Goal: Information Seeking & Learning: Learn about a topic

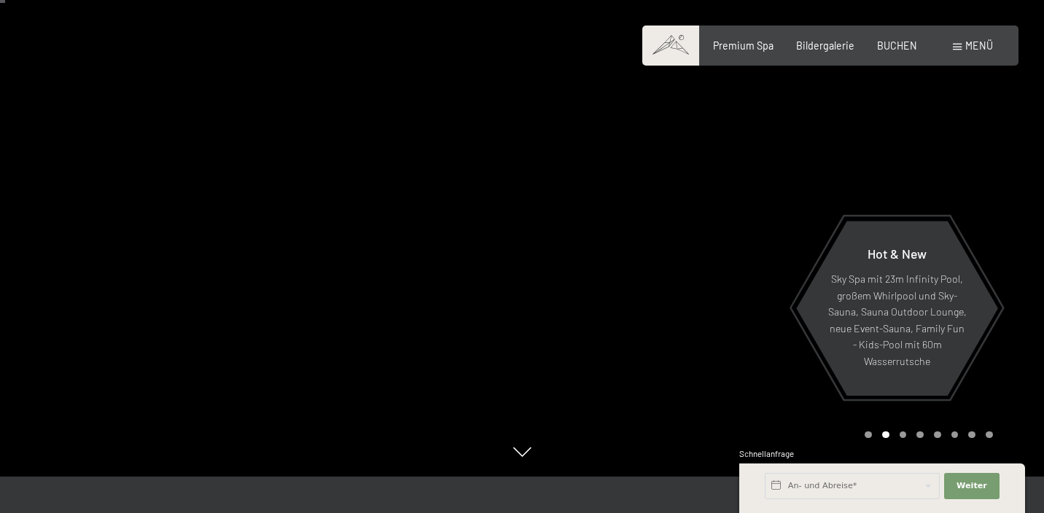
click at [964, 47] on div "Menü" at bounding box center [973, 46] width 40 height 15
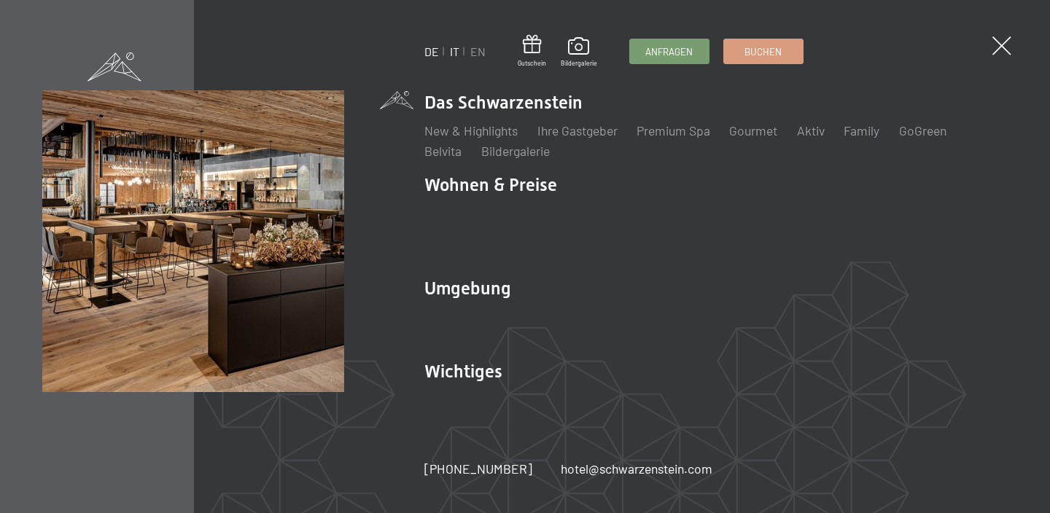
click at [453, 57] on link "IT" at bounding box center [454, 51] width 9 height 14
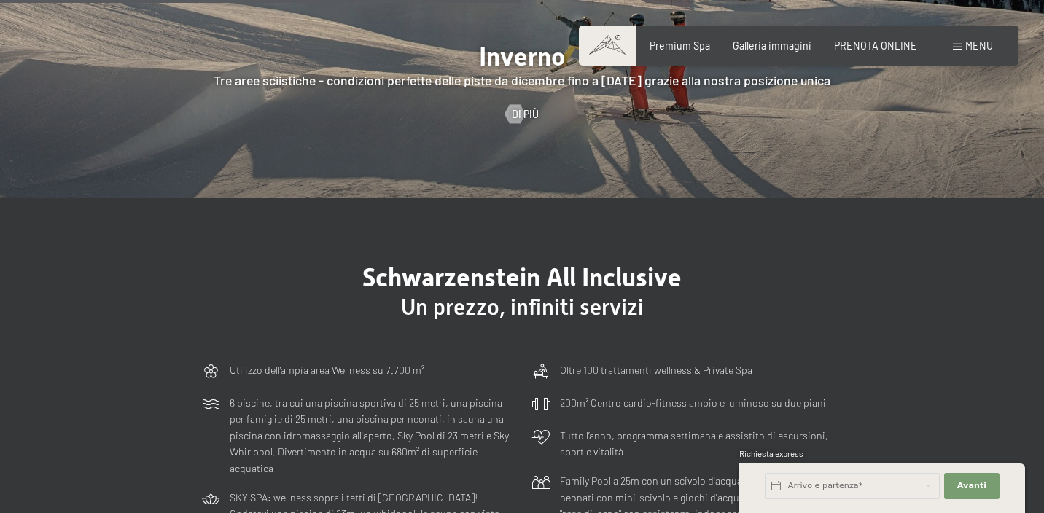
scroll to position [3213, 0]
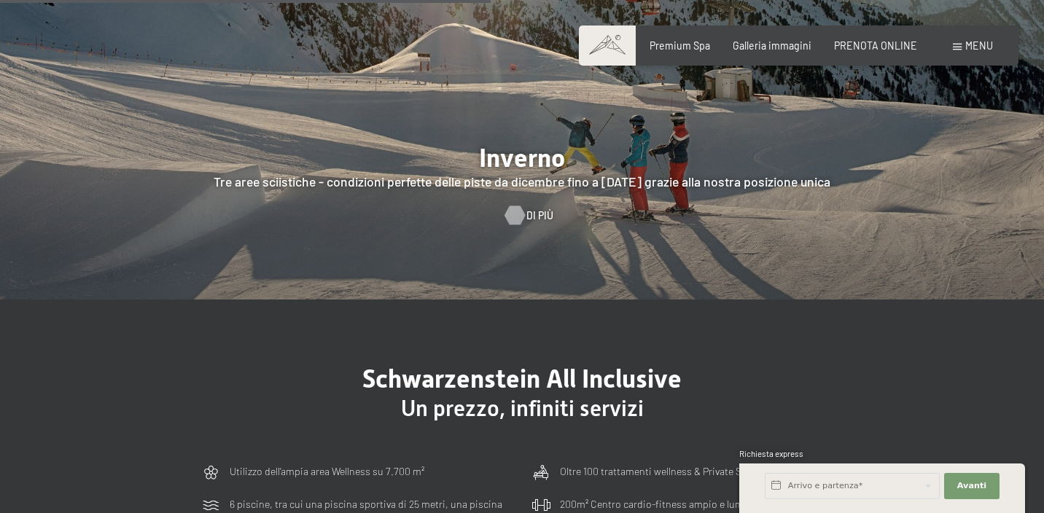
click at [537, 208] on span "Di più" at bounding box center [539, 215] width 27 height 15
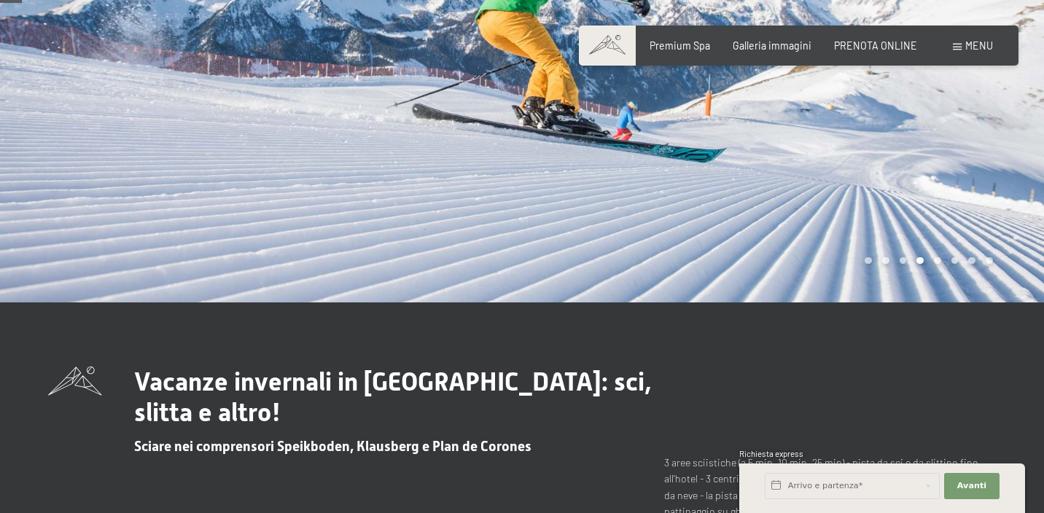
scroll to position [199, 0]
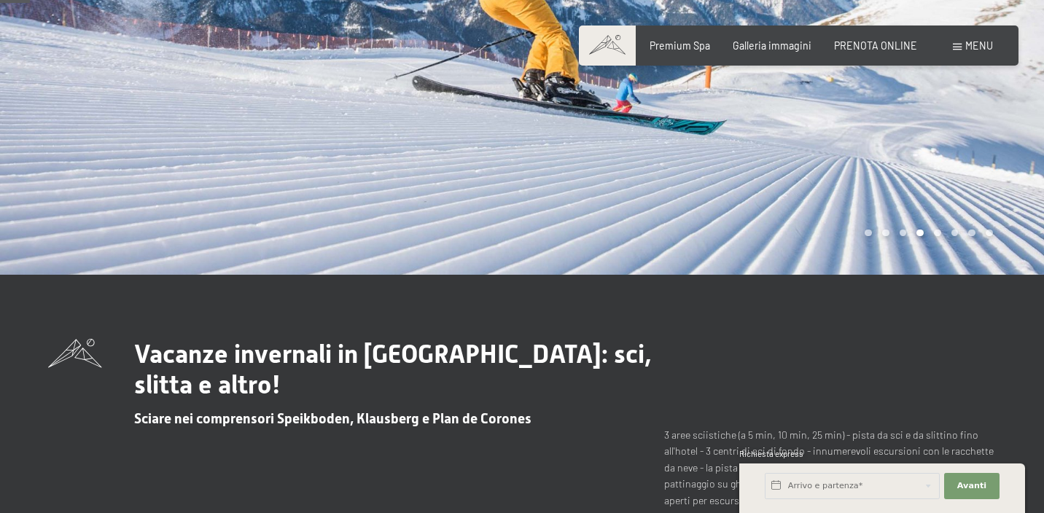
click at [869, 234] on div "Carousel Page 1" at bounding box center [868, 233] width 7 height 7
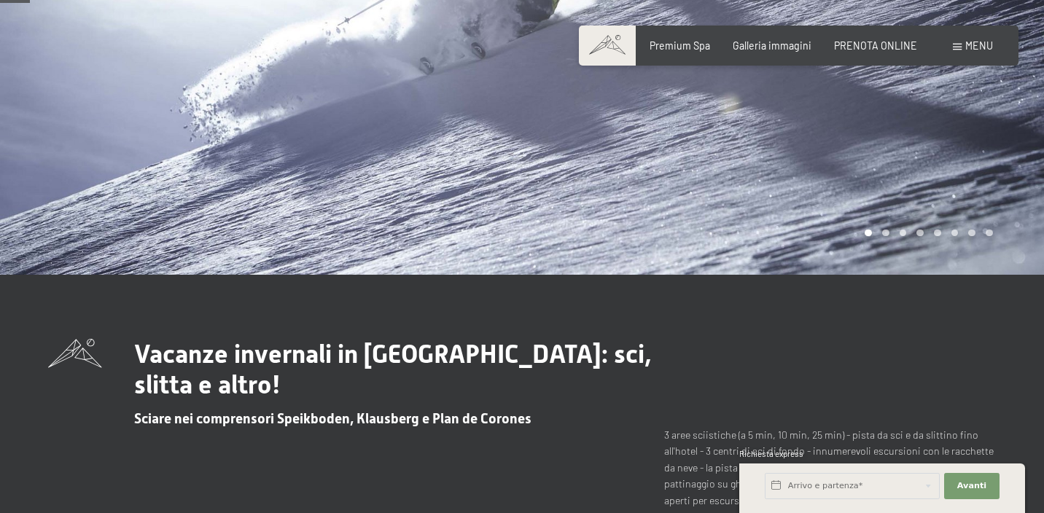
click at [886, 235] on div "Carousel Page 2" at bounding box center [885, 233] width 7 height 7
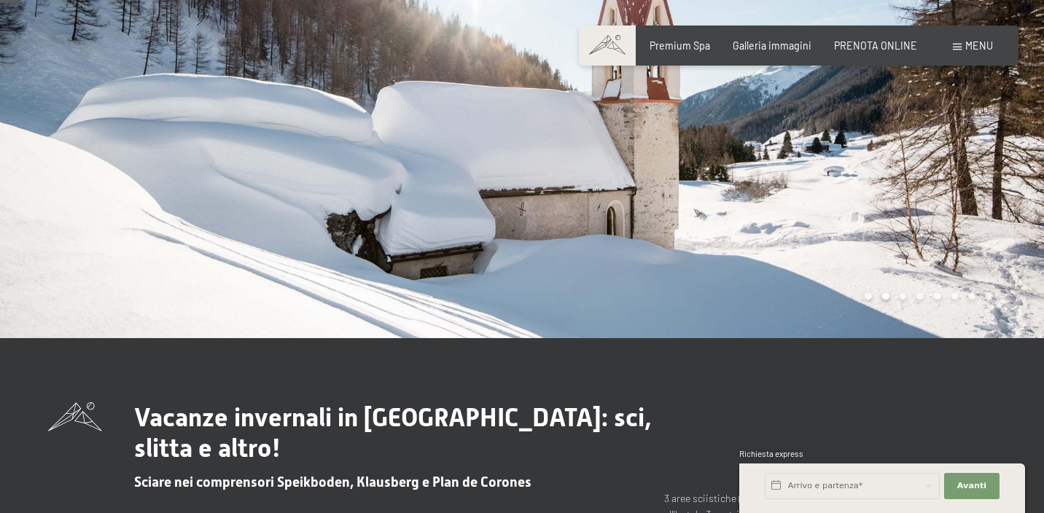
scroll to position [139, 0]
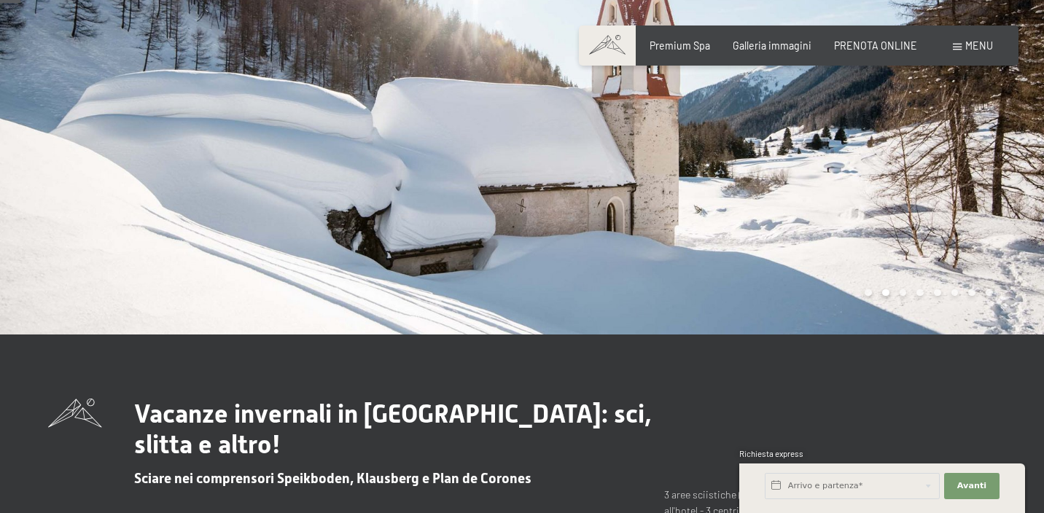
click at [905, 294] on div "Carousel Page 3" at bounding box center [903, 292] width 7 height 7
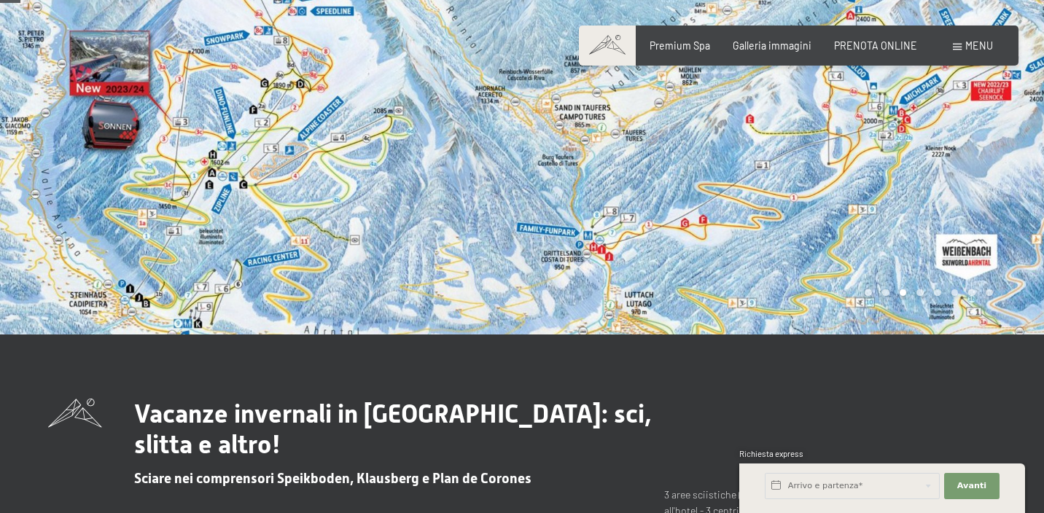
drag, startPoint x: 676, startPoint y: 222, endPoint x: 600, endPoint y: 268, distance: 88.6
click at [600, 268] on div at bounding box center [783, 98] width 522 height 474
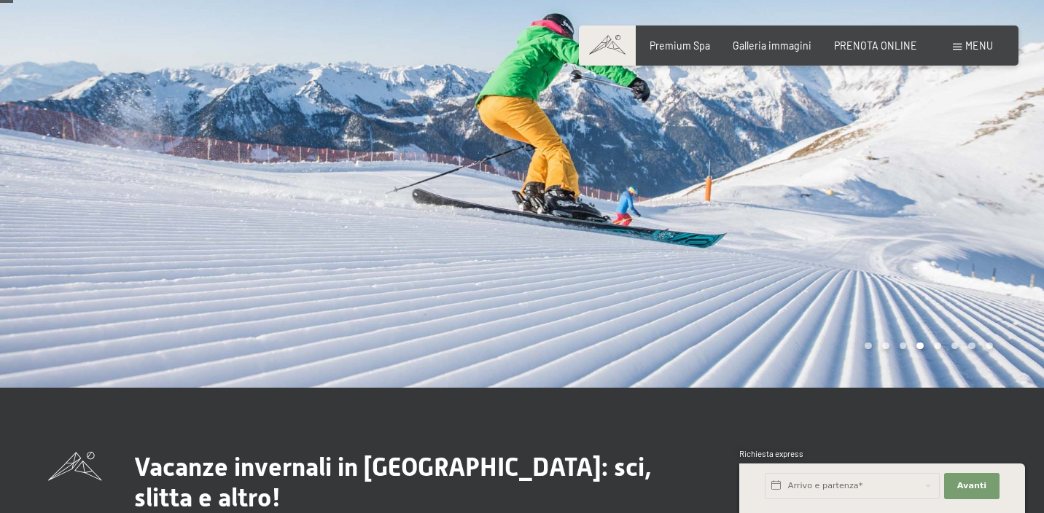
scroll to position [86, 0]
click at [905, 345] on div "Carousel Page 3" at bounding box center [903, 346] width 7 height 7
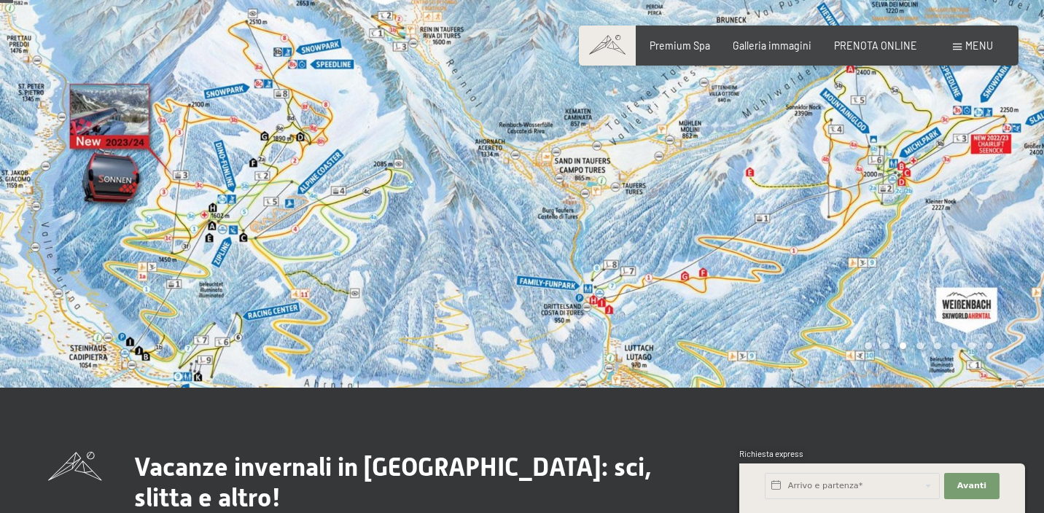
drag, startPoint x: 571, startPoint y: 243, endPoint x: 566, endPoint y: 310, distance: 66.5
click at [567, 310] on div at bounding box center [783, 151] width 522 height 474
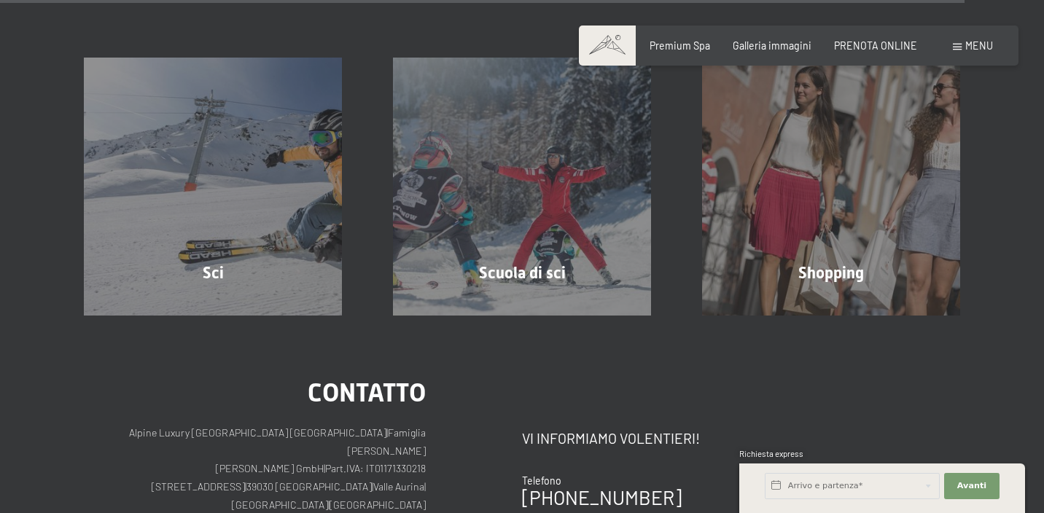
scroll to position [4377, 0]
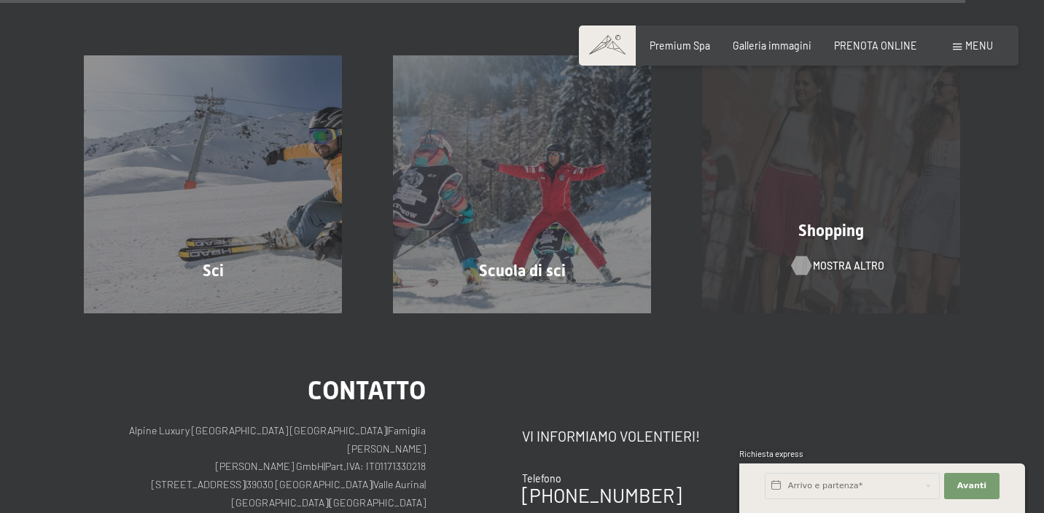
click at [845, 259] on span "mostra altro" at bounding box center [848, 266] width 71 height 15
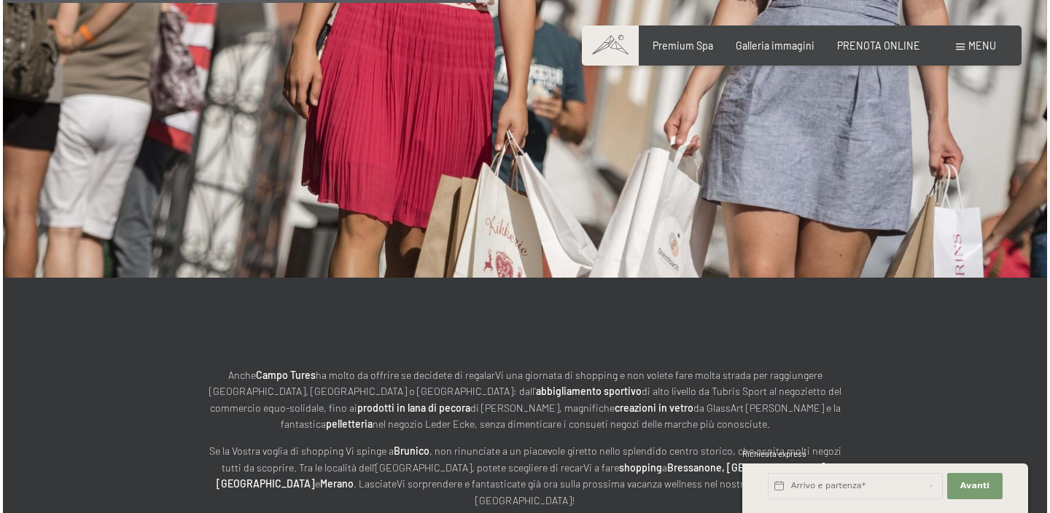
scroll to position [1182, 0]
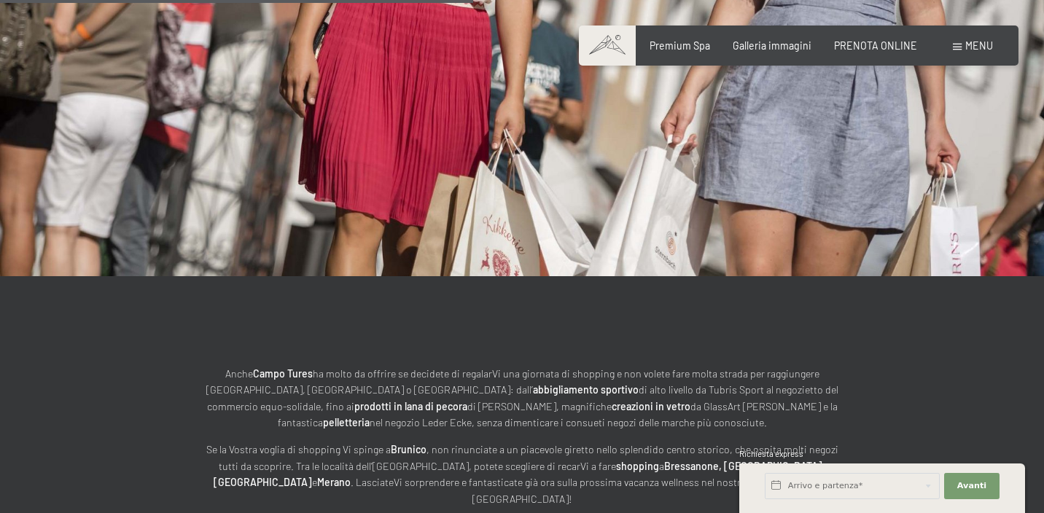
click at [961, 44] on span at bounding box center [957, 47] width 9 height 7
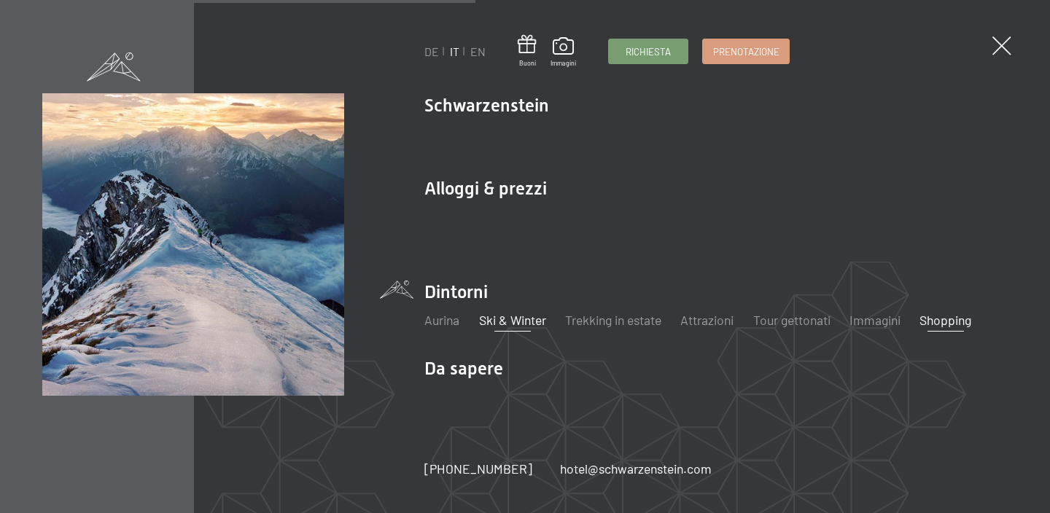
click at [526, 319] on link "Ski & Winter" at bounding box center [512, 320] width 67 height 16
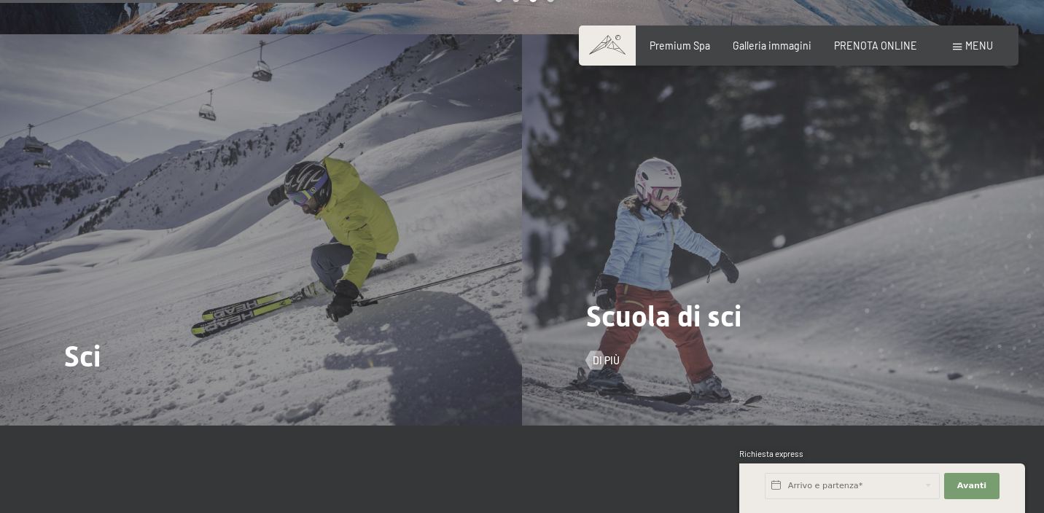
scroll to position [1895, 0]
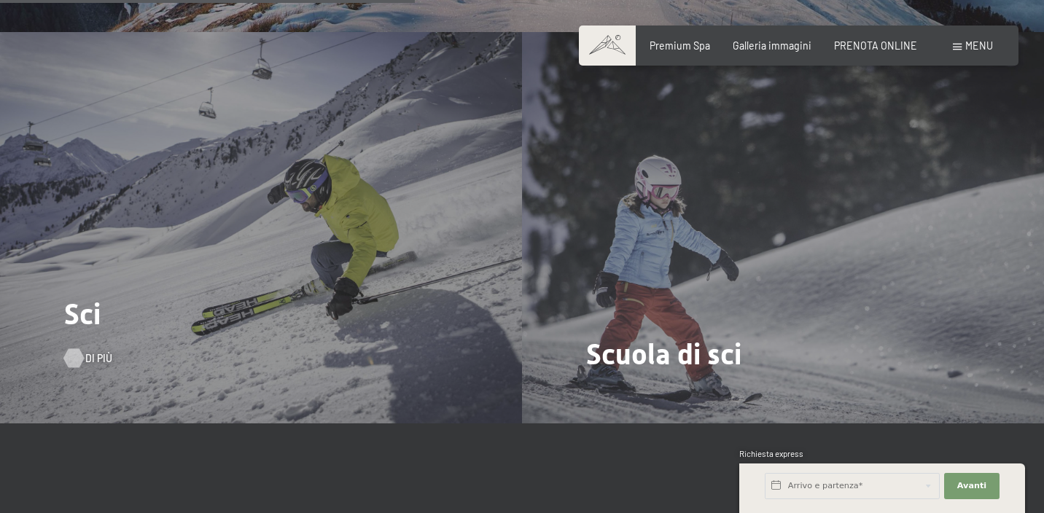
click at [75, 348] on div at bounding box center [74, 357] width 11 height 19
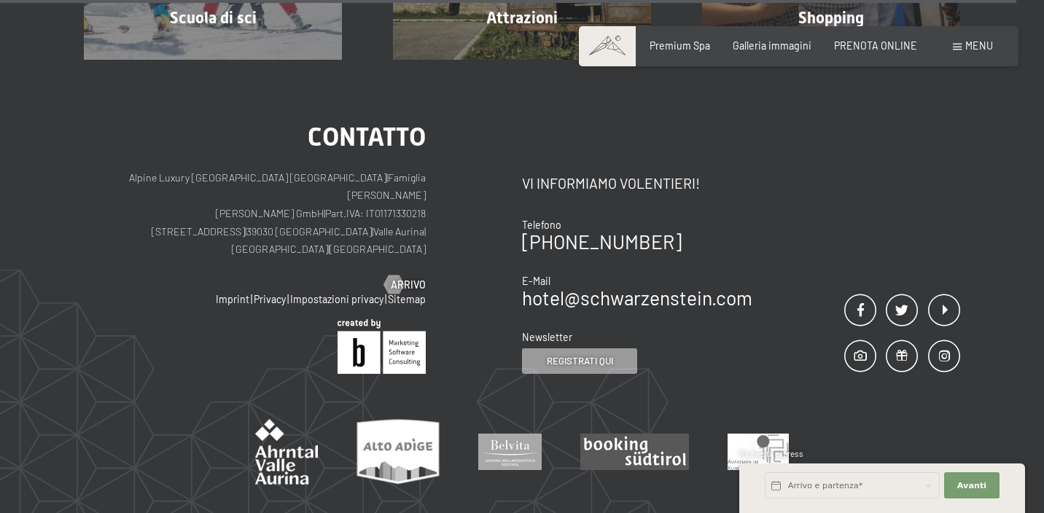
scroll to position [3821, 0]
